Goal: Information Seeking & Learning: Learn about a topic

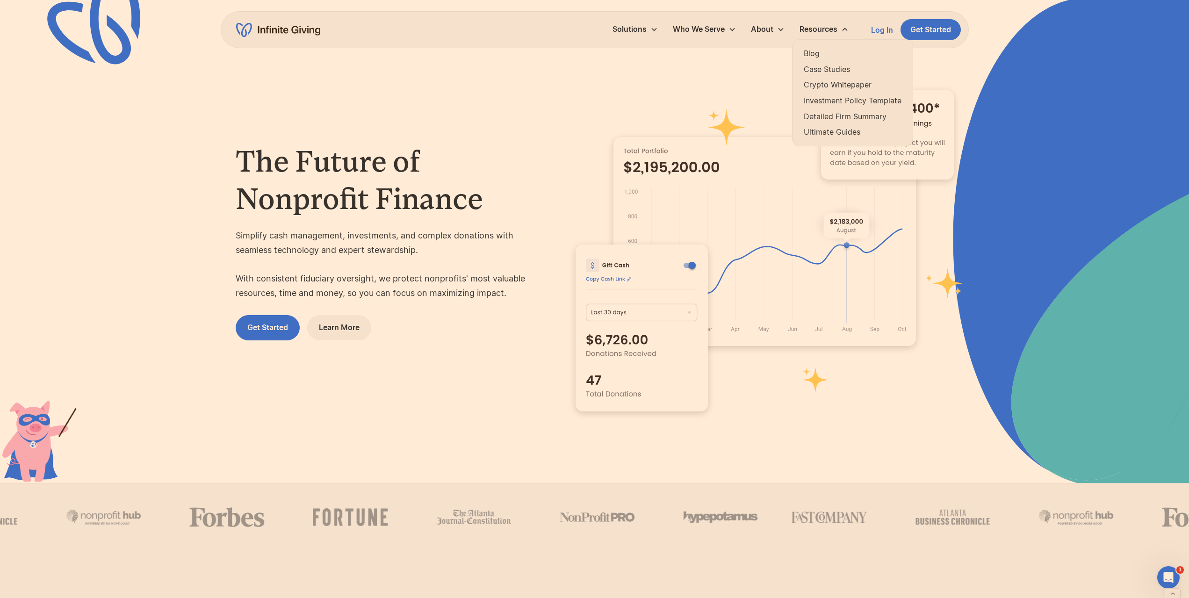
click at [840, 130] on link "Ultimate Guides" at bounding box center [853, 132] width 98 height 13
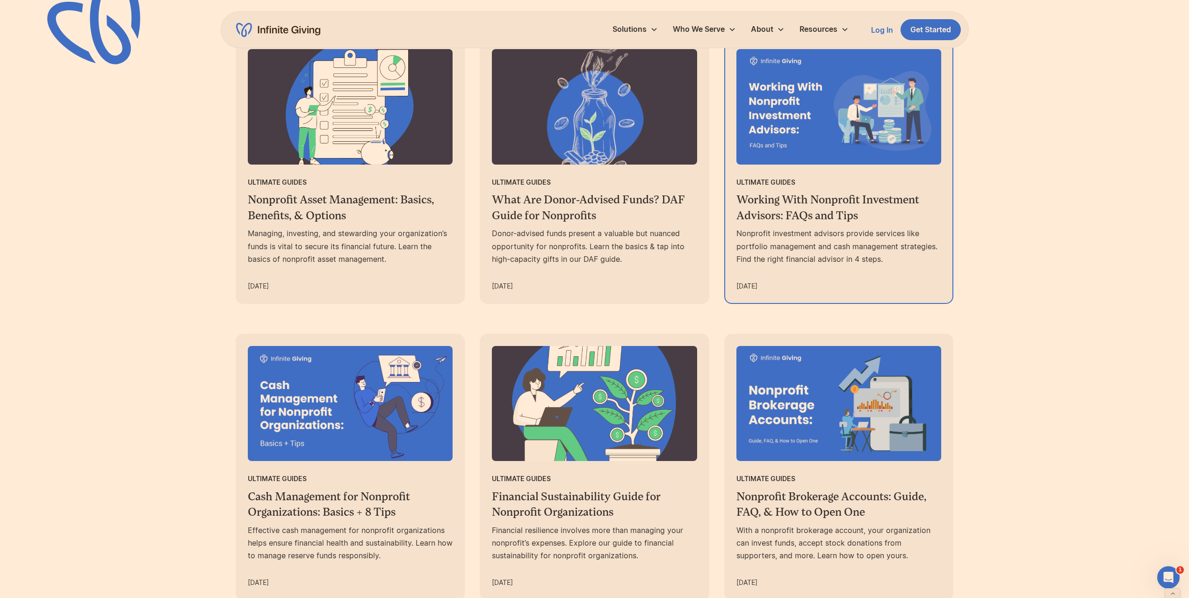
scroll to position [561, 0]
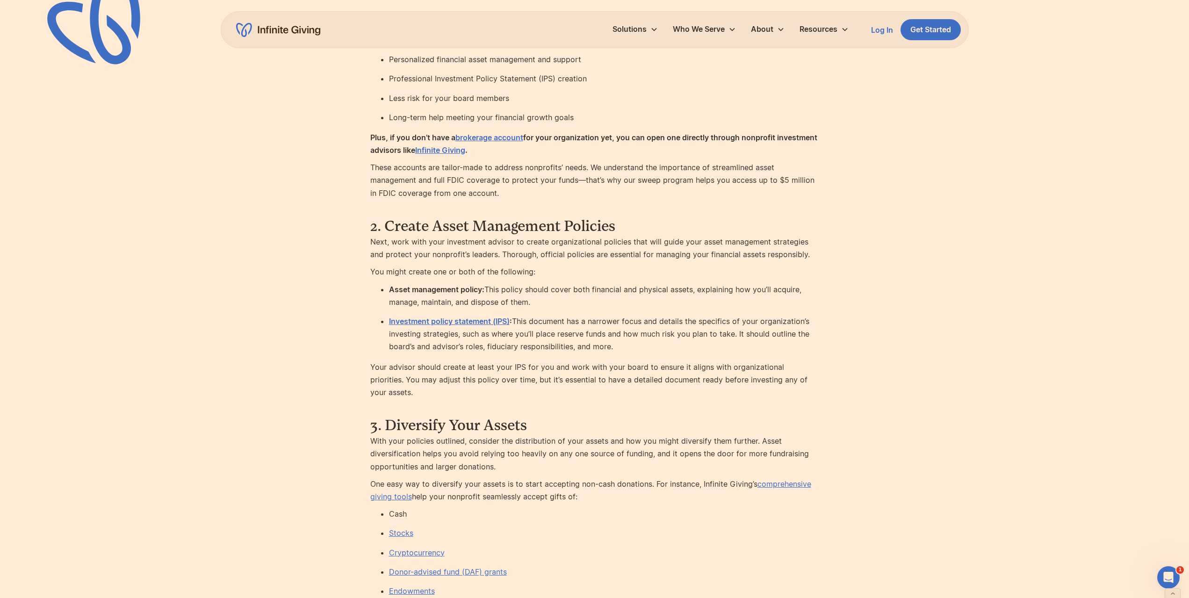
scroll to position [2619, 0]
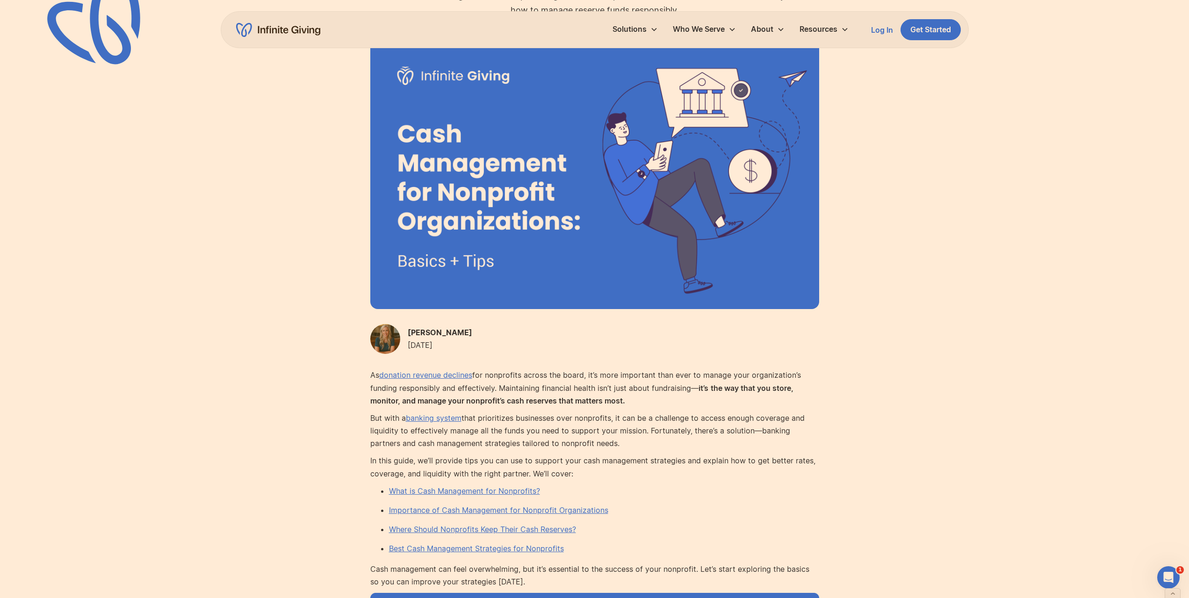
scroll to position [140, 0]
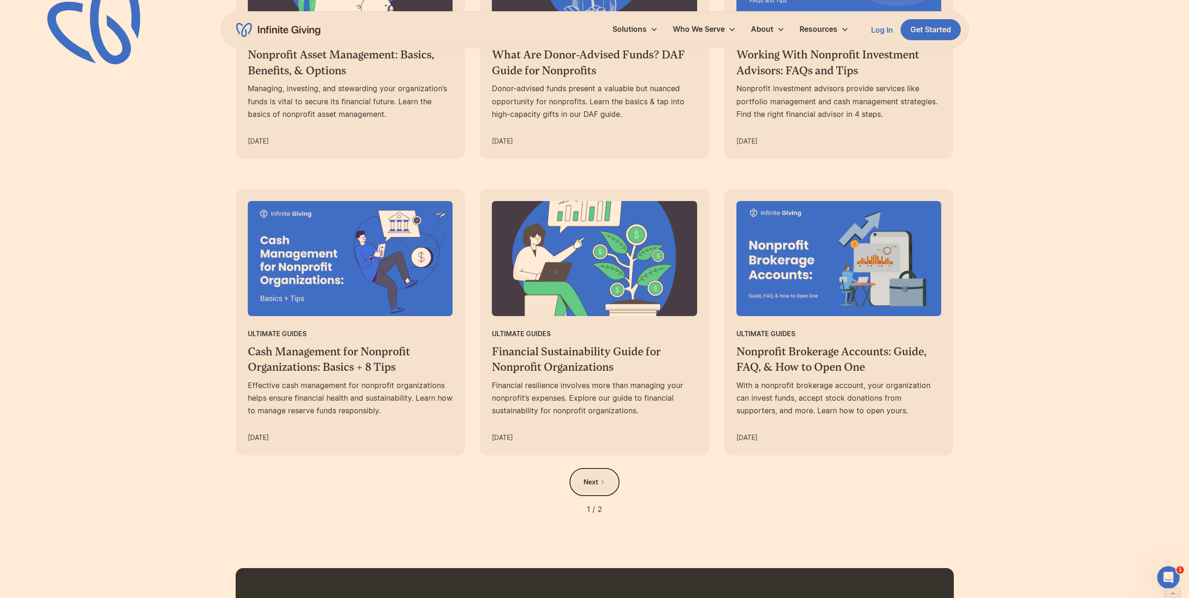
click at [607, 479] on link "Next" at bounding box center [594, 481] width 45 height 23
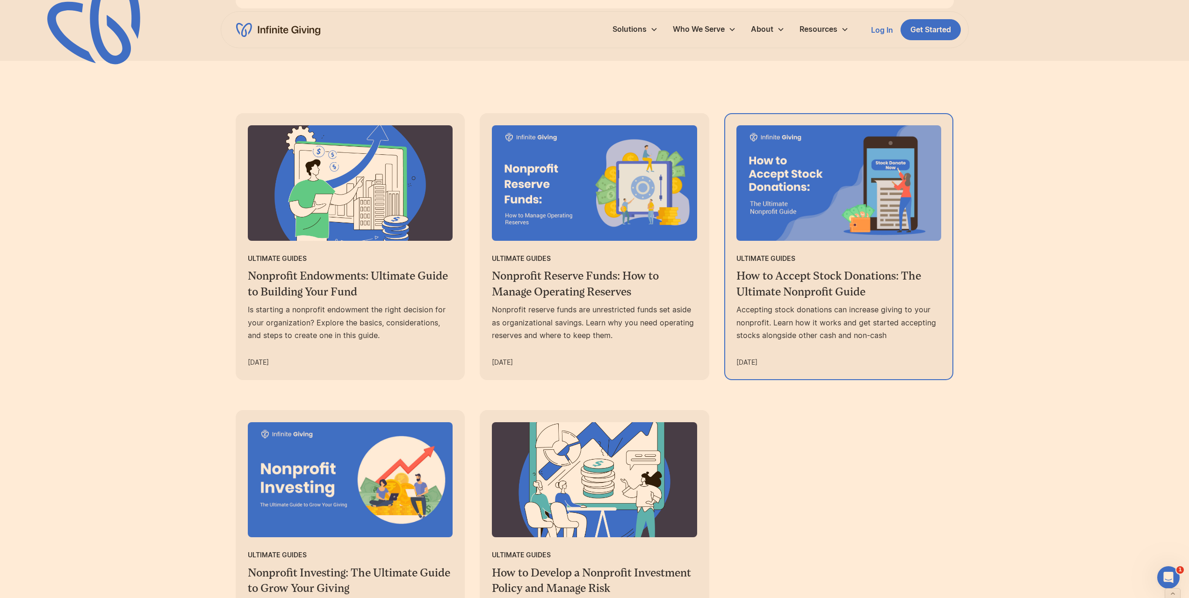
scroll to position [514, 0]
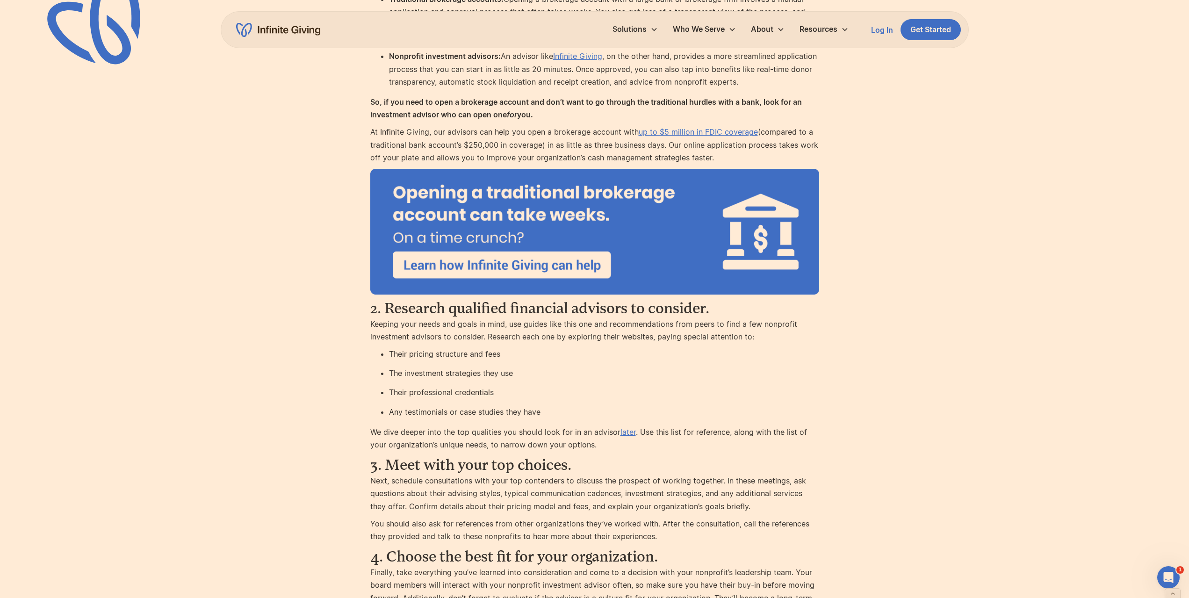
scroll to position [2292, 0]
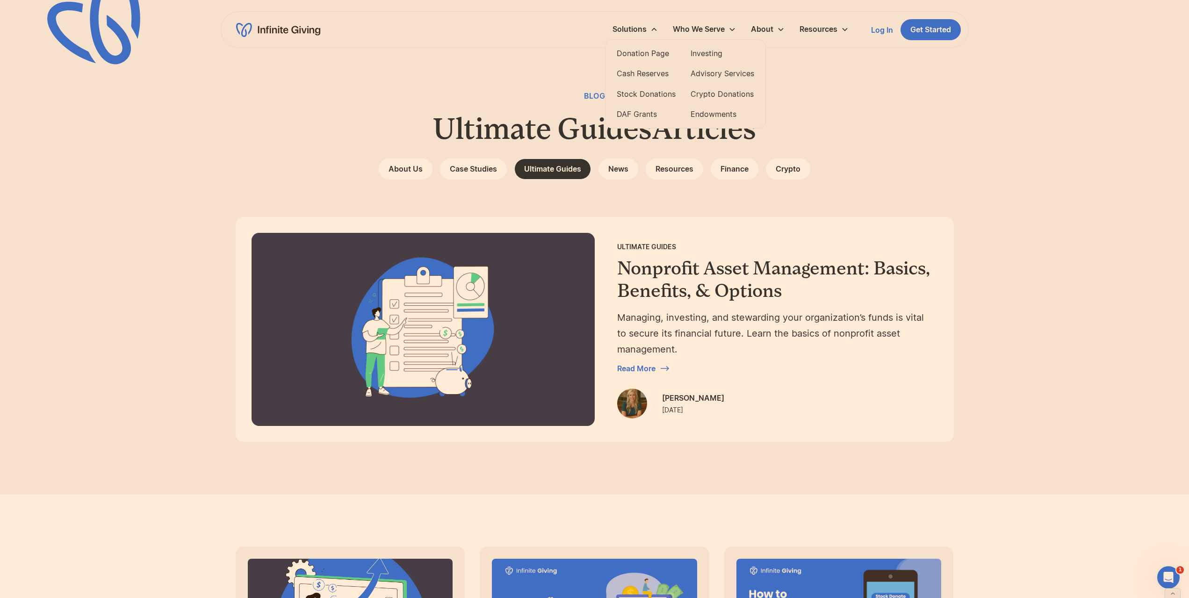
click at [706, 54] on link "Investing" at bounding box center [723, 53] width 64 height 13
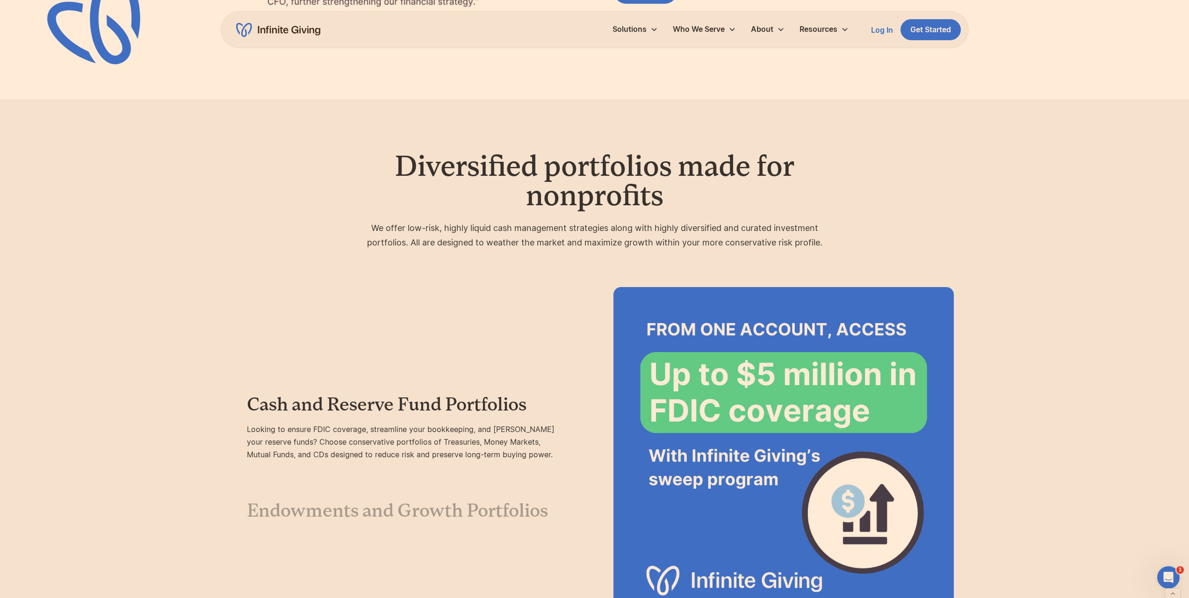
scroll to position [1777, 0]
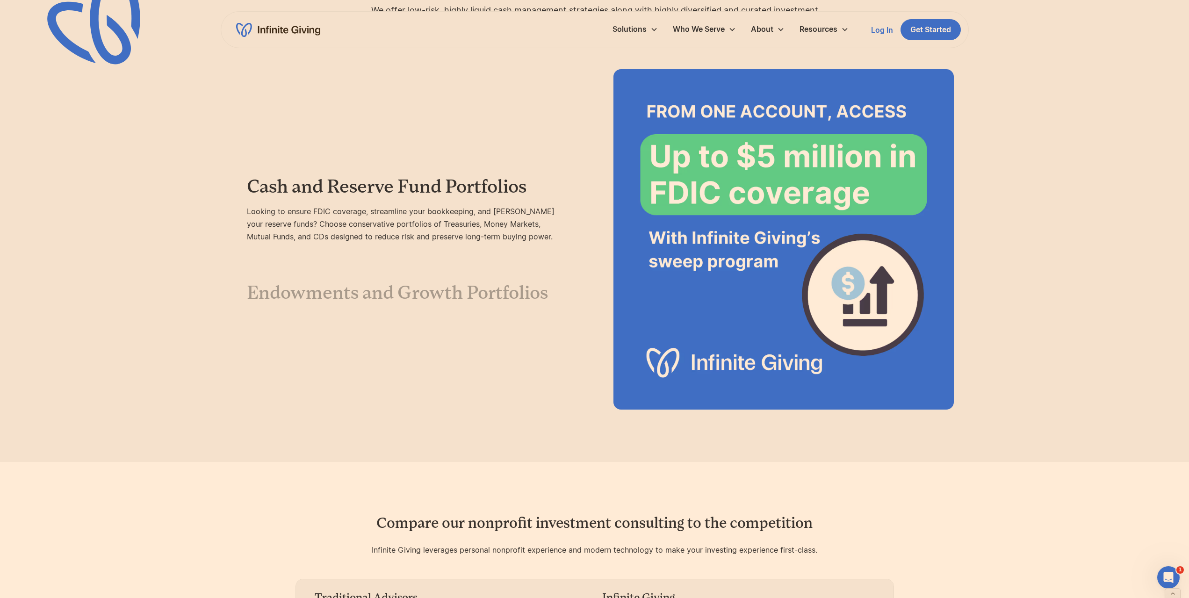
click at [501, 283] on h3 "Endowments and Growth Portfolios" at bounding box center [406, 293] width 318 height 22
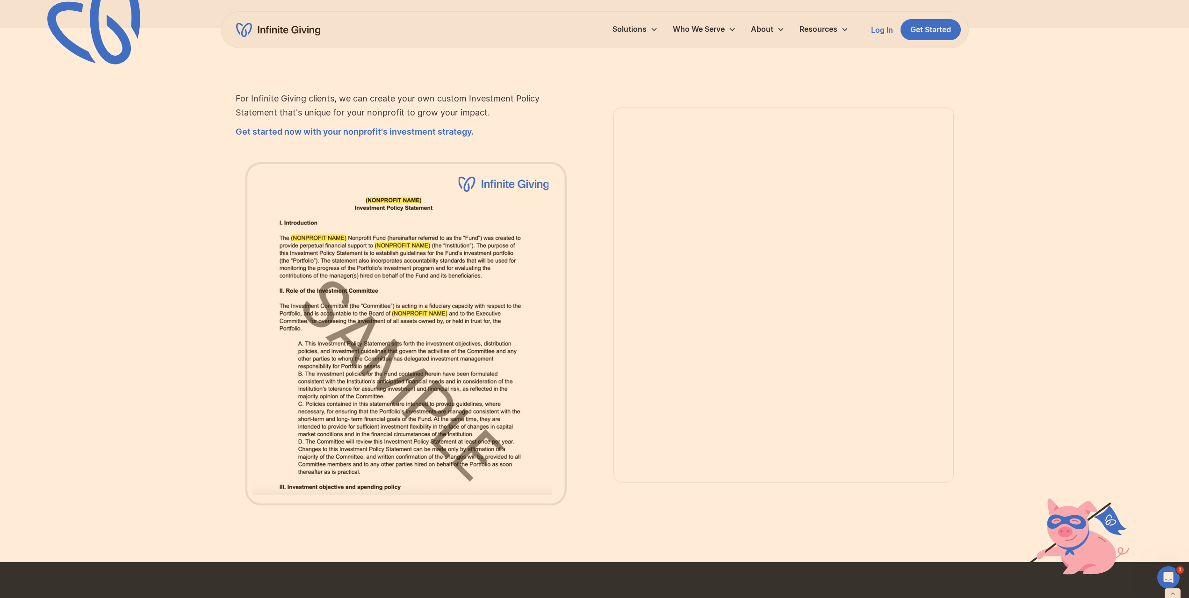
scroll to position [2712, 0]
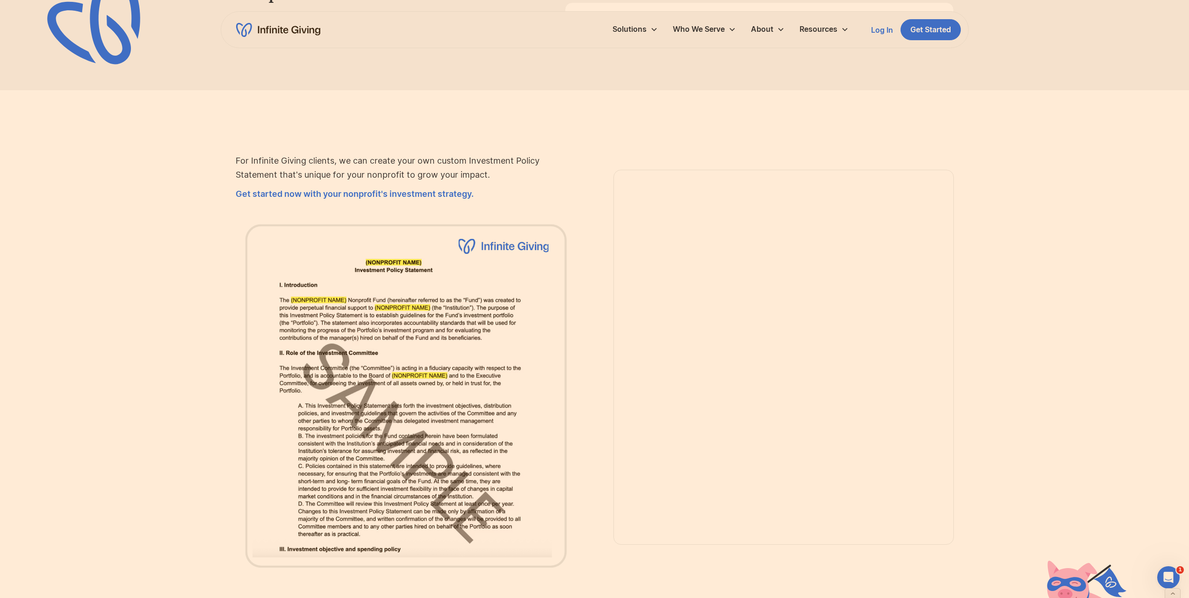
click at [611, 214] on div "For Infinite Giving clients, we can create your own custom Investment Policy St…" at bounding box center [595, 358] width 718 height 430
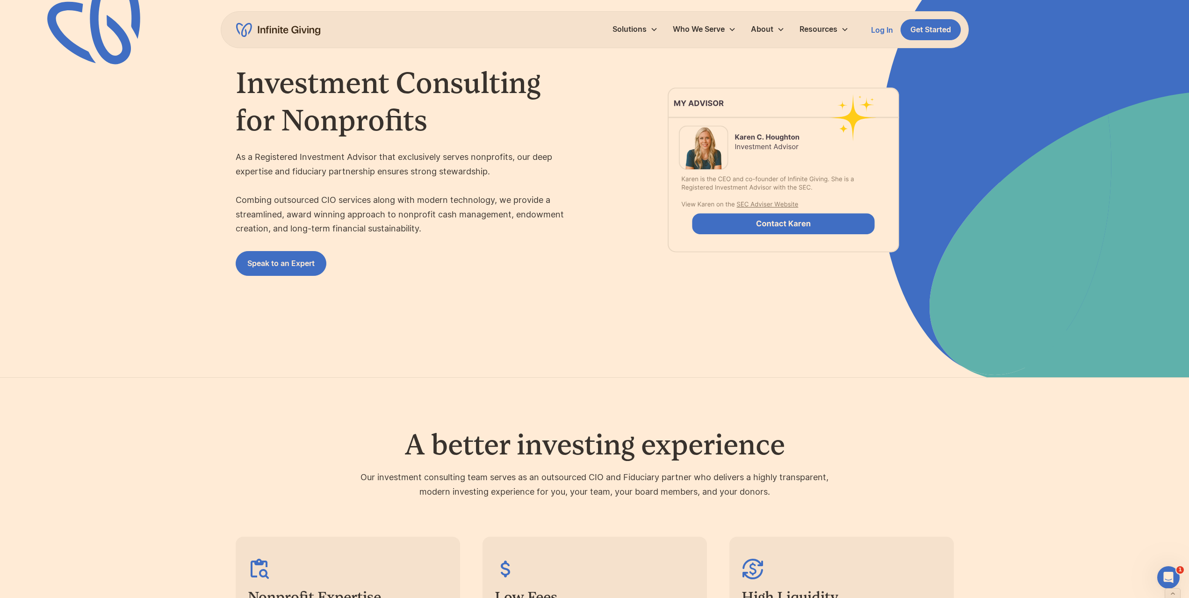
scroll to position [0, 0]
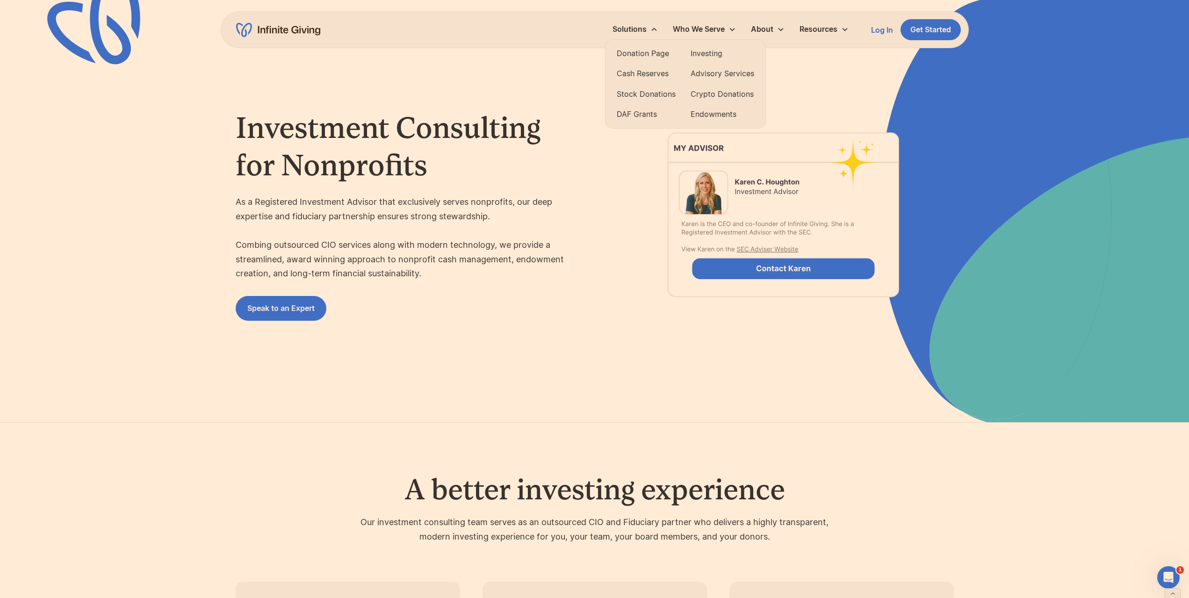
click at [730, 71] on link "Advisory Services" at bounding box center [723, 73] width 64 height 13
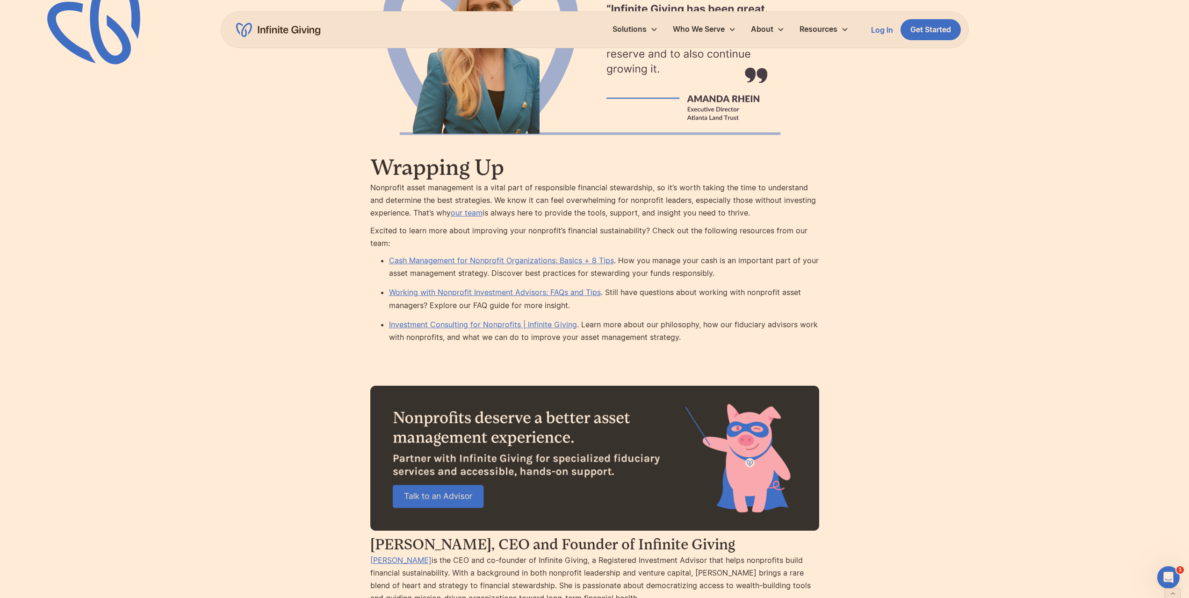
scroll to position [5004, 0]
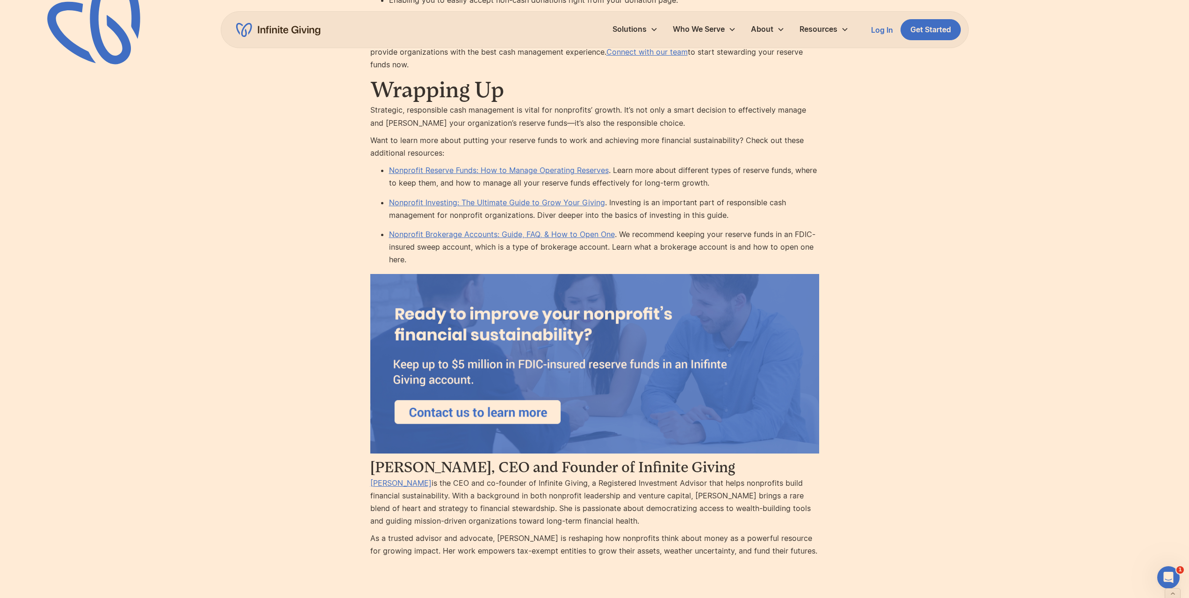
scroll to position [4396, 0]
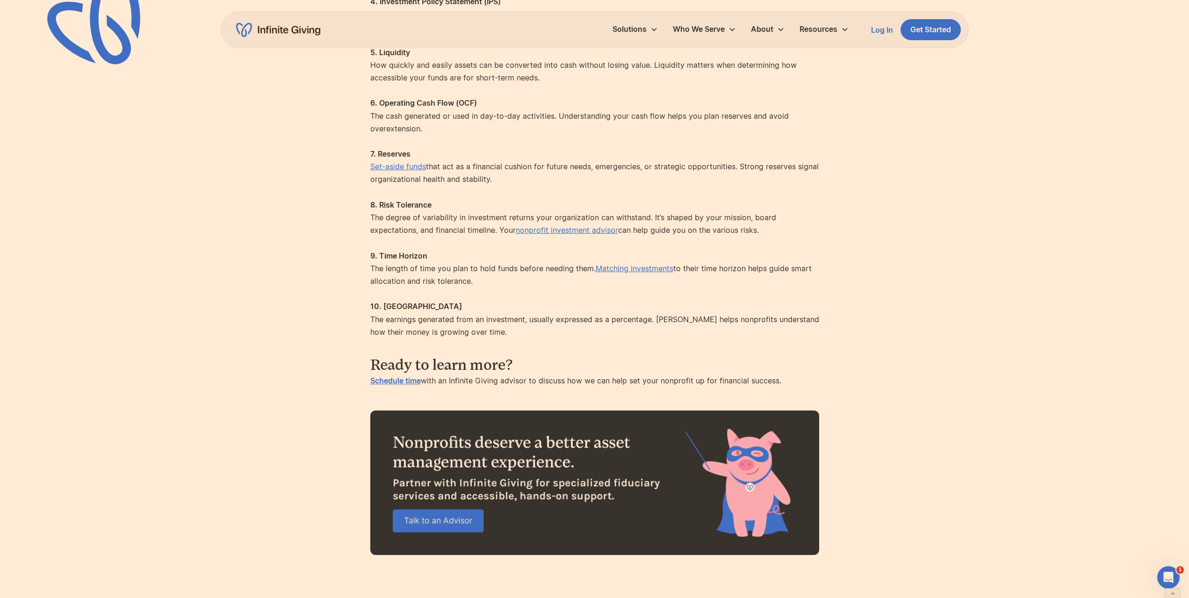
scroll to position [1076, 0]
